Goal: Information Seeking & Learning: Check status

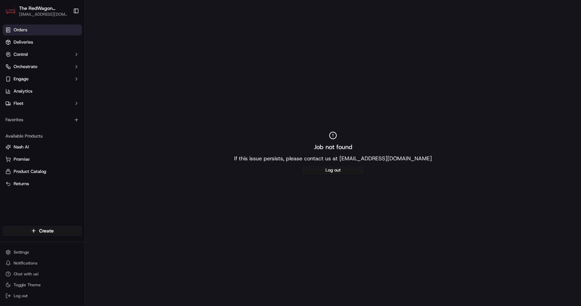
click at [39, 27] on link "Orders" at bounding box center [42, 29] width 79 height 11
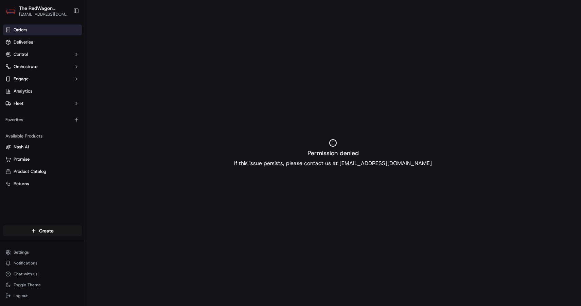
click at [39, 27] on link "Orders" at bounding box center [42, 29] width 79 height 11
click at [38, 43] on link "Deliveries" at bounding box center [42, 42] width 79 height 11
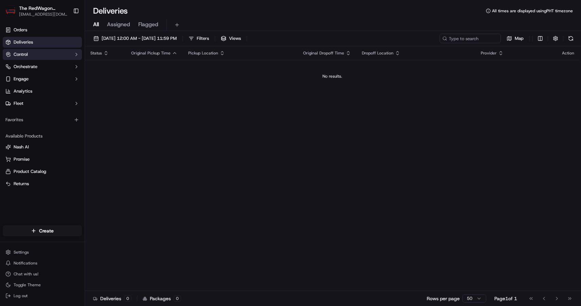
click at [41, 52] on button "Control" at bounding box center [42, 54] width 79 height 11
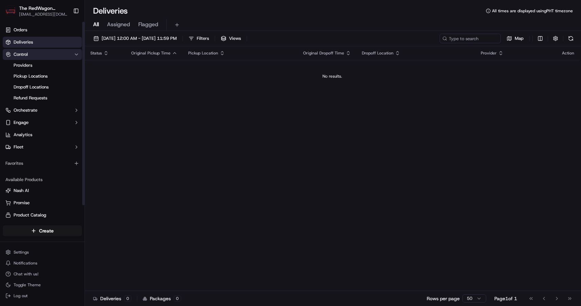
click at [41, 52] on button "Control" at bounding box center [42, 54] width 79 height 11
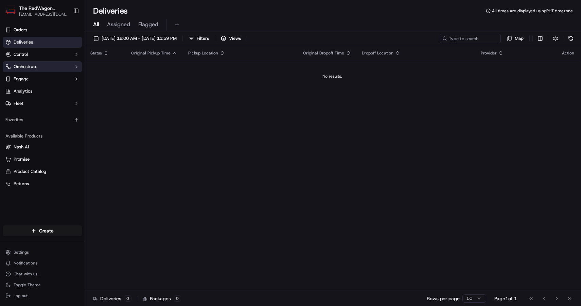
click at [40, 64] on button "Orchestrate" at bounding box center [42, 66] width 79 height 11
click at [43, 70] on button "Orchestrate" at bounding box center [42, 66] width 79 height 11
click at [35, 55] on button "Control" at bounding box center [42, 54] width 79 height 11
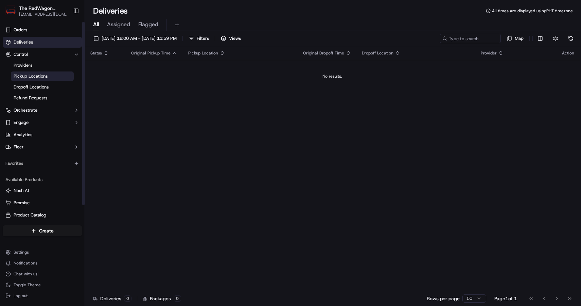
click at [46, 74] on span "Pickup Locations" at bounding box center [31, 76] width 34 height 6
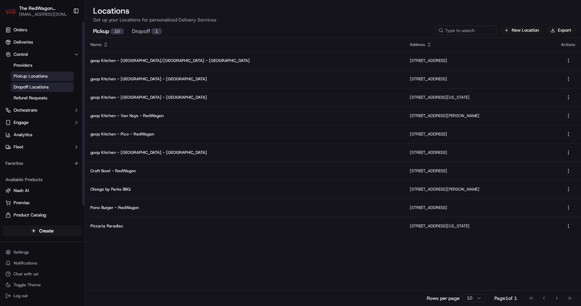
click at [47, 84] on span "Dropoff Locations" at bounding box center [31, 87] width 35 height 6
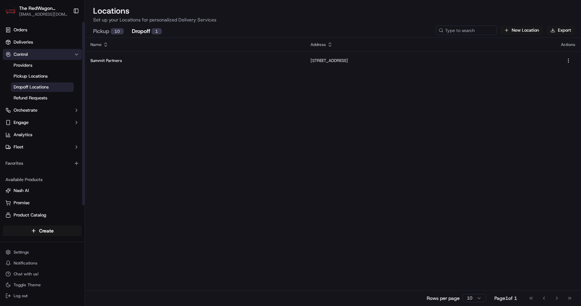
click at [44, 51] on button "Control" at bounding box center [42, 54] width 79 height 11
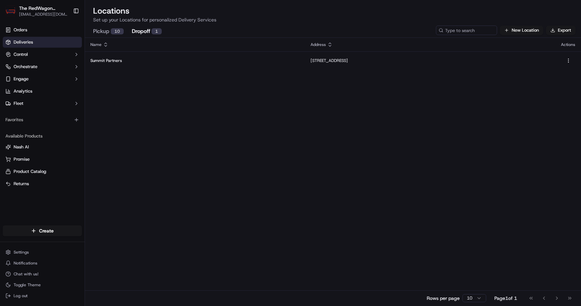
click at [44, 40] on link "Deliveries" at bounding box center [42, 42] width 79 height 11
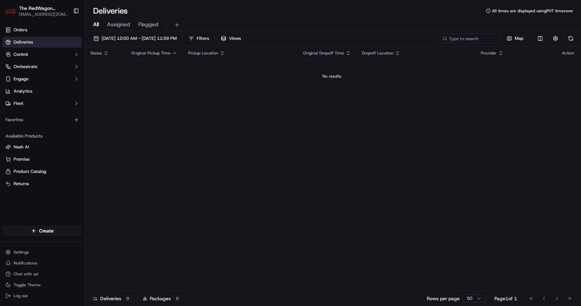
click at [120, 26] on span "Assigned" at bounding box center [118, 24] width 23 height 8
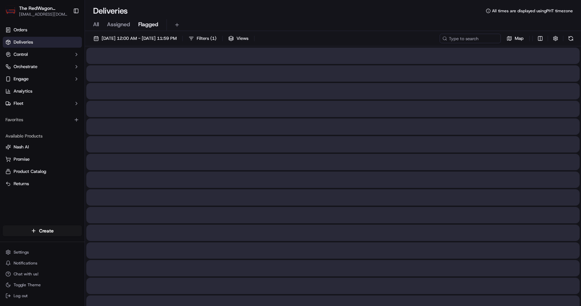
click at [147, 26] on span "Flagged" at bounding box center [148, 24] width 20 height 8
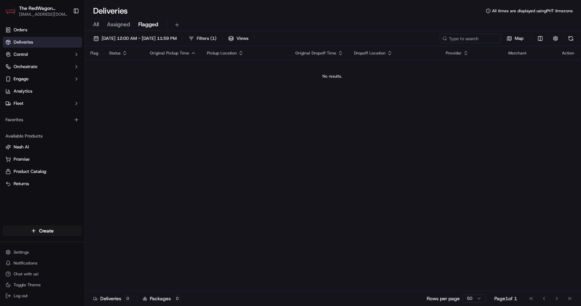
click at [100, 22] on div "All Assigned Flagged" at bounding box center [333, 25] width 496 height 12
click at [98, 23] on span "All" at bounding box center [96, 24] width 6 height 8
